Goal: Navigation & Orientation: Understand site structure

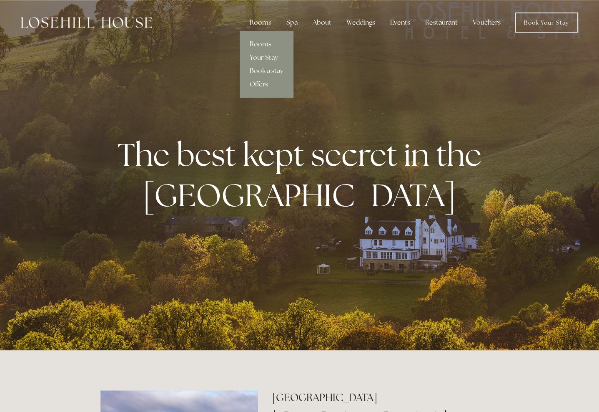
click at [261, 43] on link "Rooms" at bounding box center [267, 44] width 54 height 13
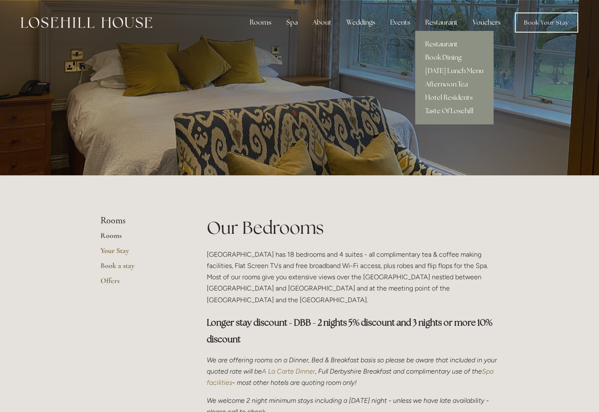
click at [447, 45] on link "Restaurant" at bounding box center [454, 44] width 78 height 13
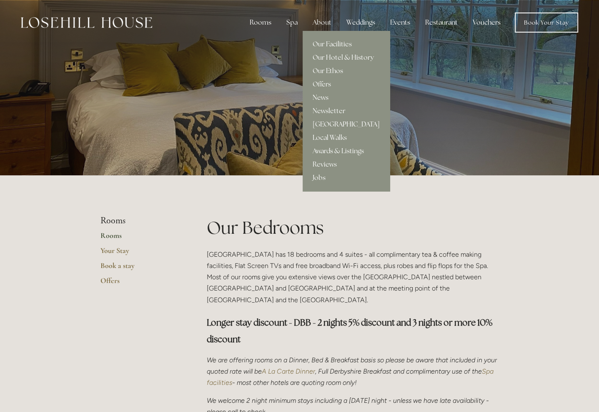
click at [332, 123] on link "[GEOGRAPHIC_DATA]" at bounding box center [346, 124] width 87 height 13
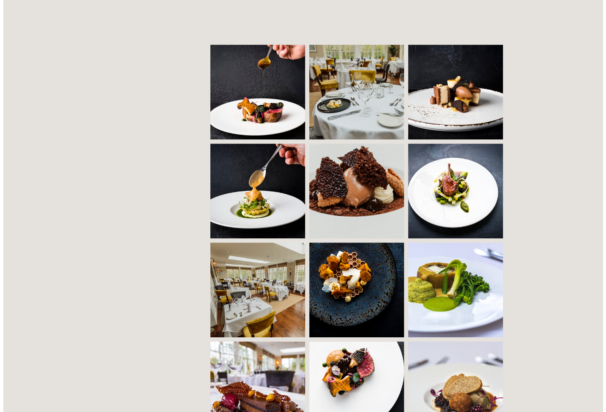
scroll to position [584, 0]
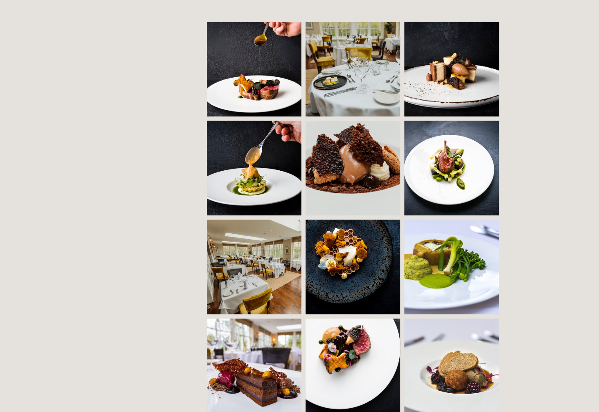
click at [242, 280] on img at bounding box center [278, 266] width 142 height 95
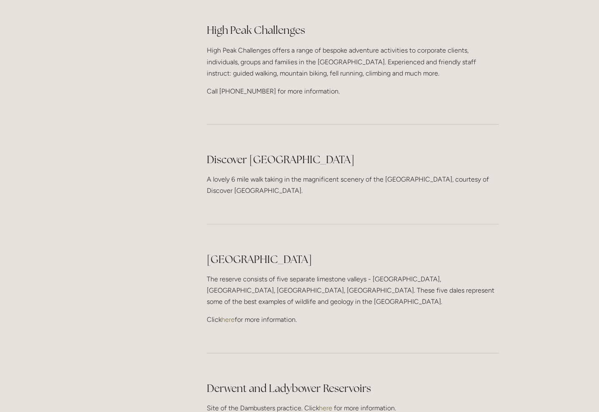
scroll to position [1460, 0]
